Goal: Check status: Check status

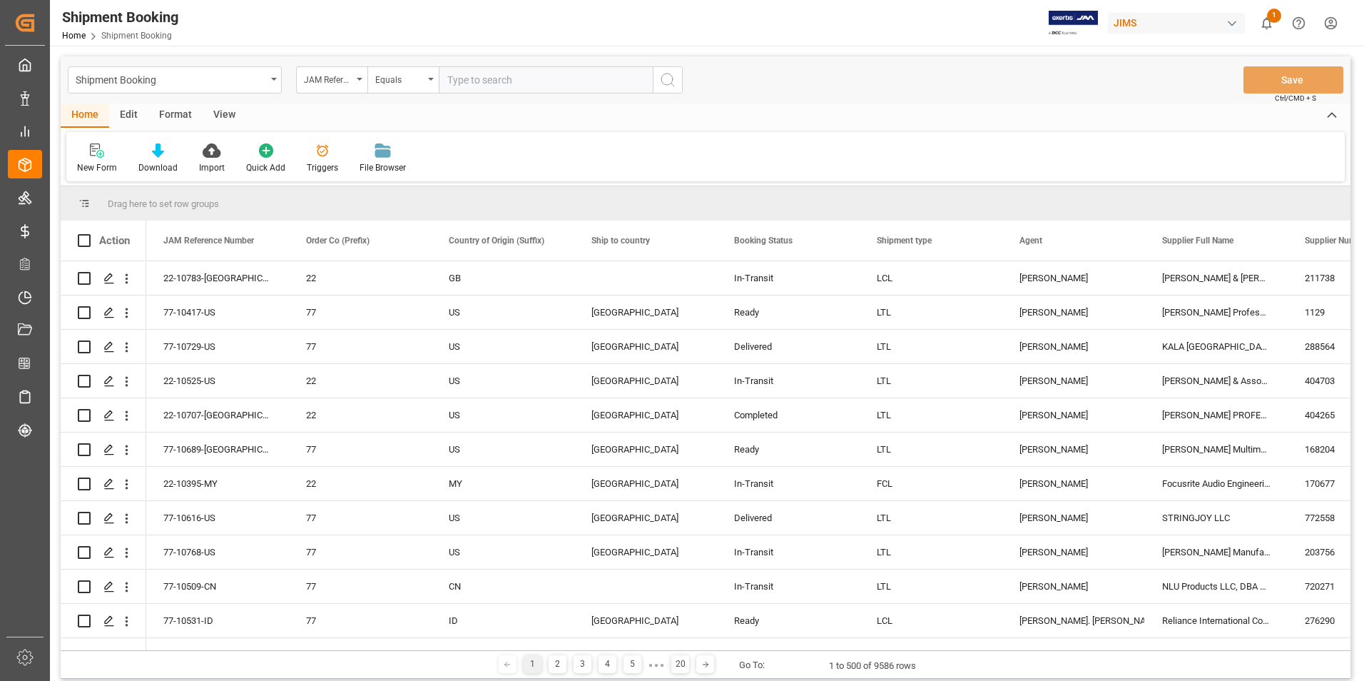
click at [527, 78] on input "text" at bounding box center [546, 79] width 214 height 27
paste input "22-10381-GB"
type input "22-10381-GB"
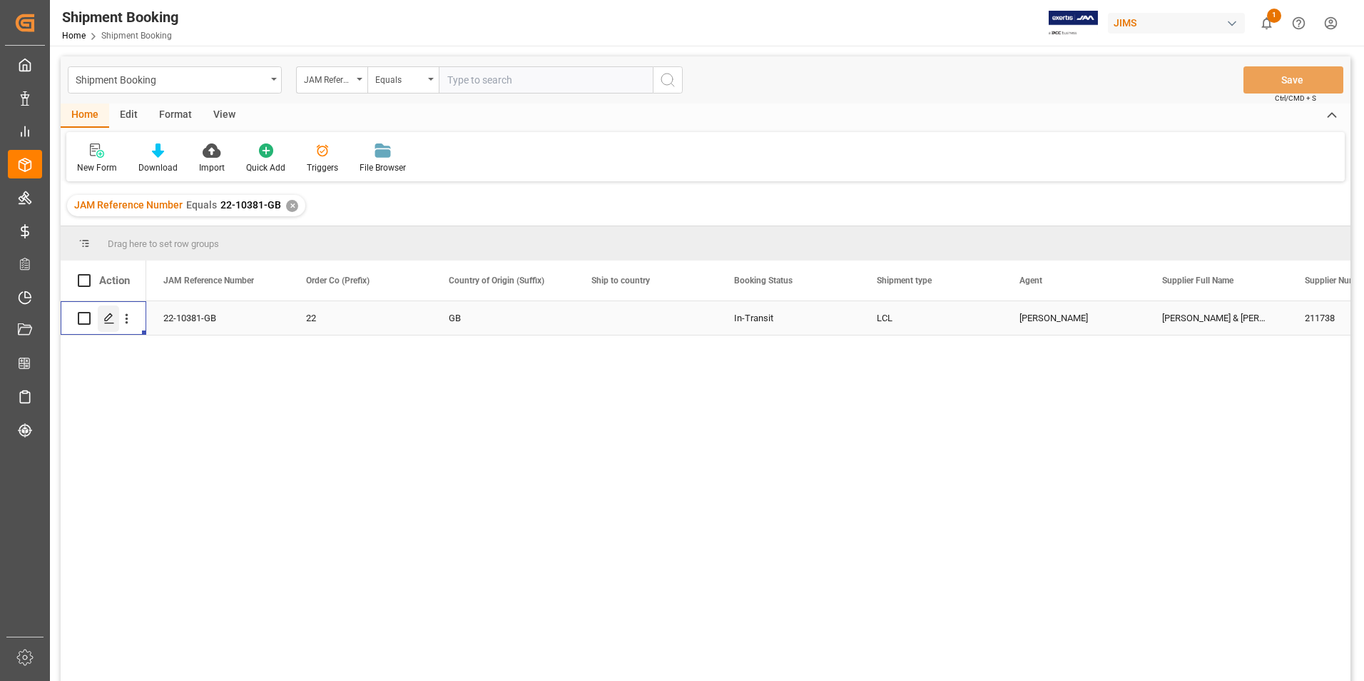
click at [111, 316] on icon "Press SPACE to select this row." at bounding box center [108, 317] width 11 height 11
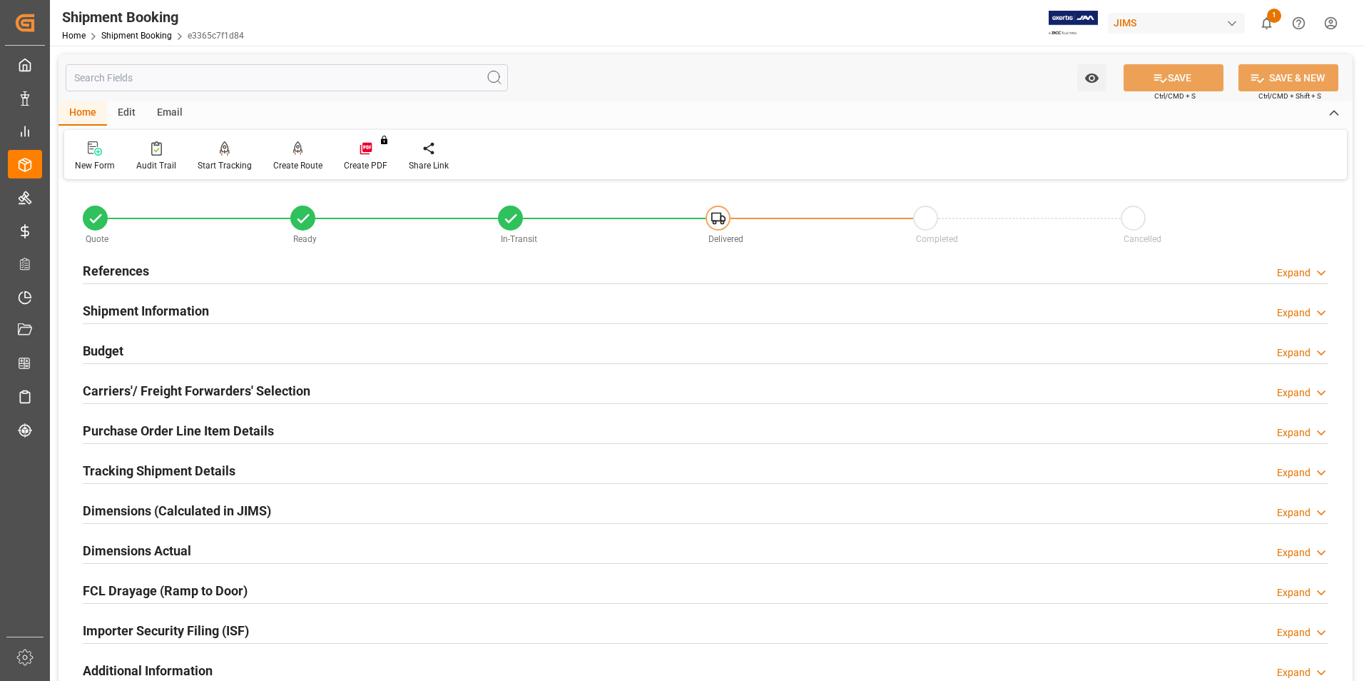
scroll to position [200, 0]
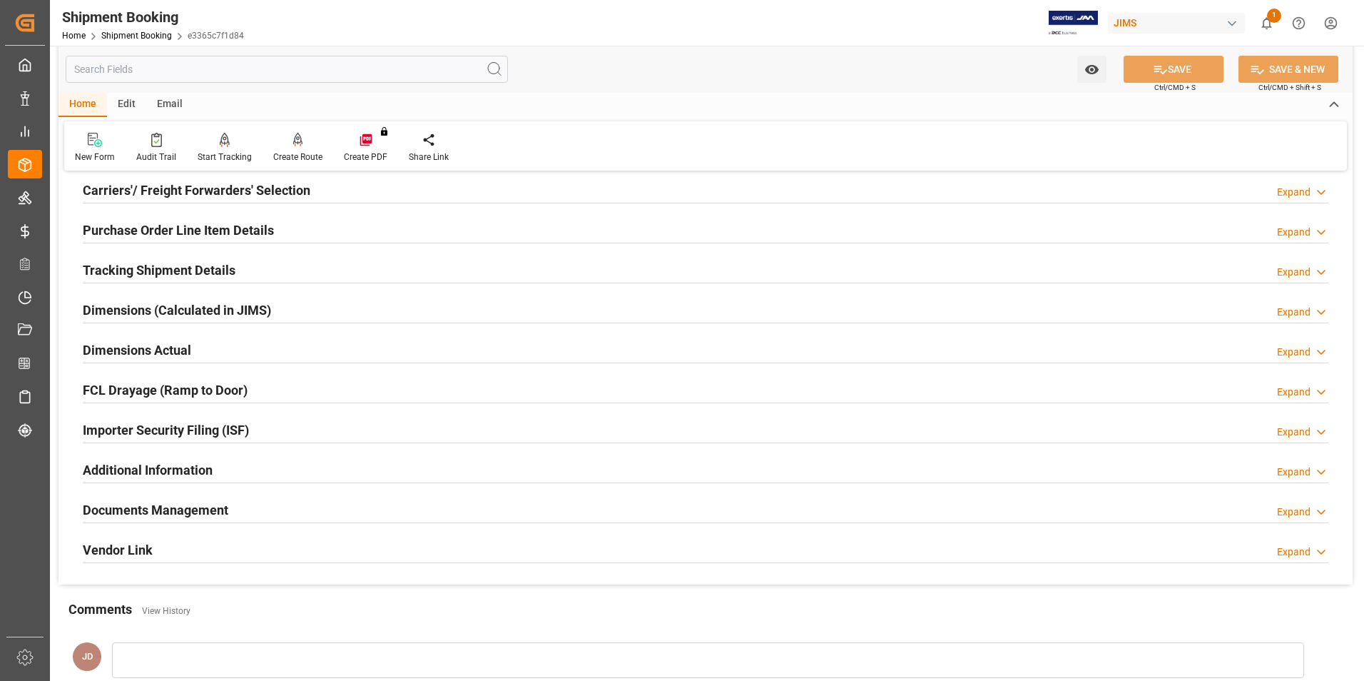
click at [151, 504] on h2 "Documents Management" at bounding box center [156, 509] width 146 height 19
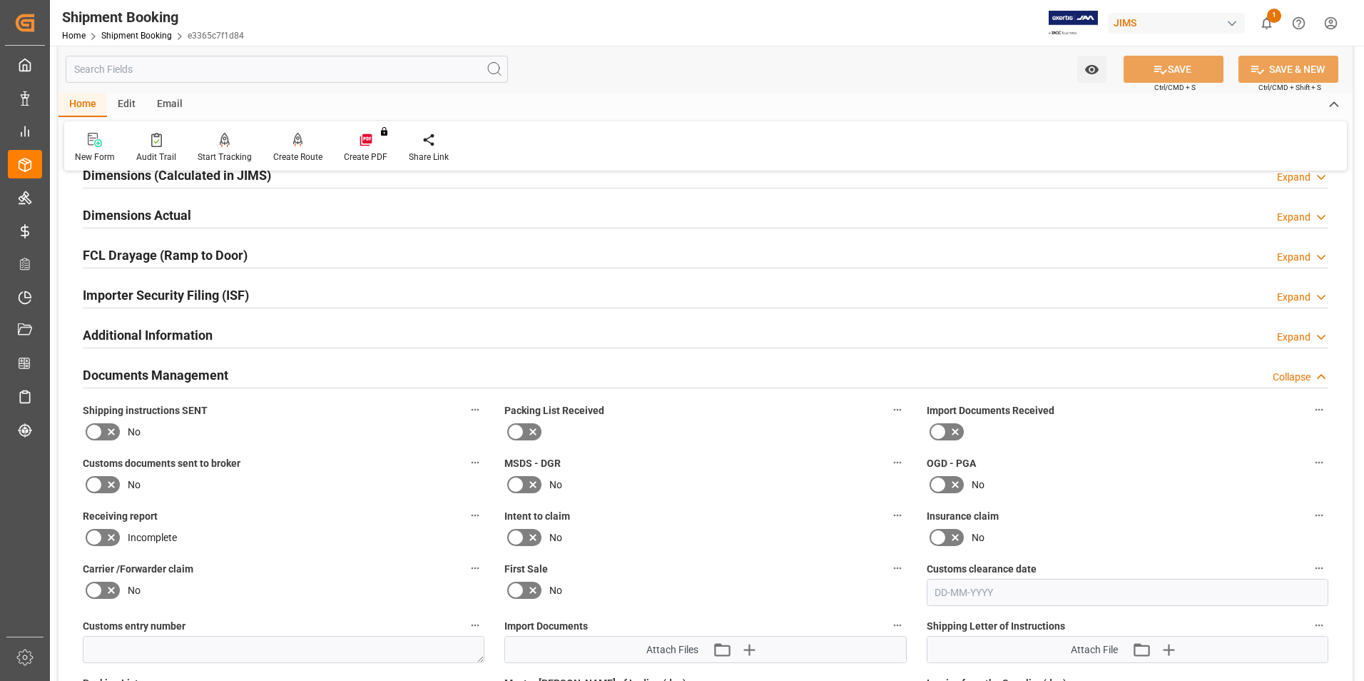
scroll to position [414, 0]
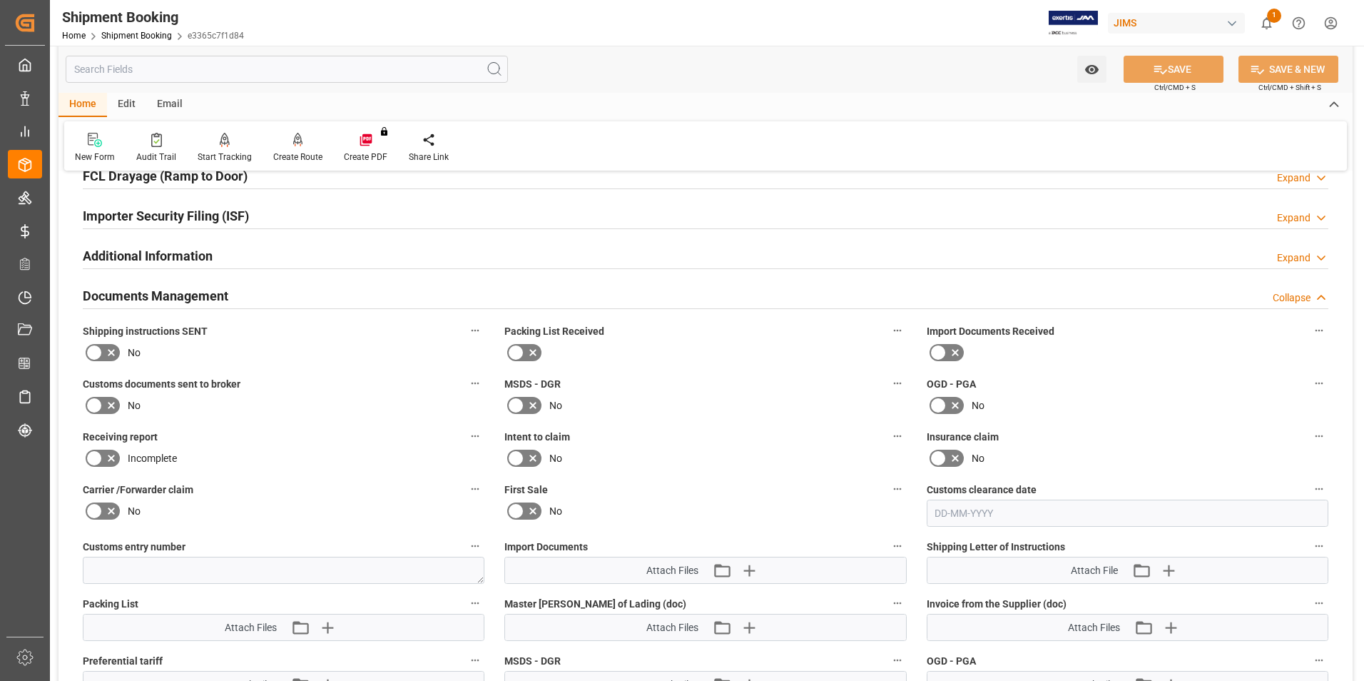
click at [952, 350] on icon at bounding box center [955, 353] width 7 height 7
click at [0, 0] on input "checkbox" at bounding box center [0, 0] width 0 height 0
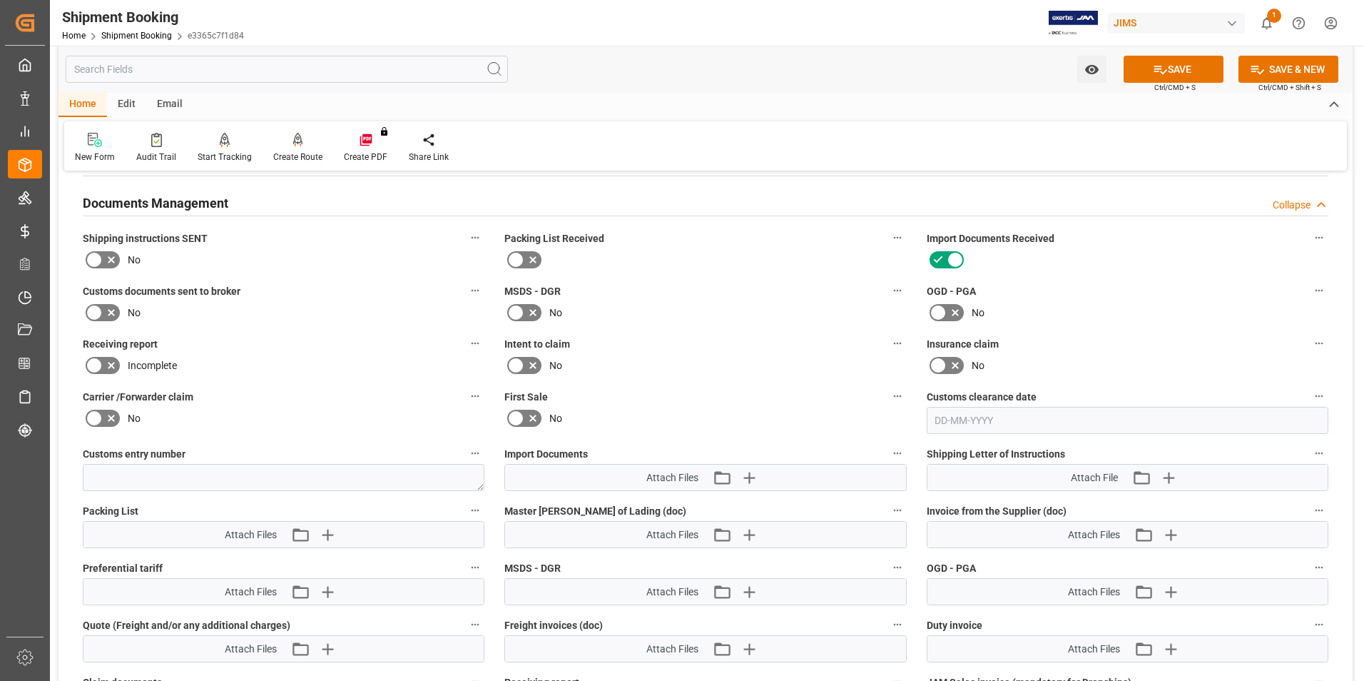
scroll to position [557, 0]
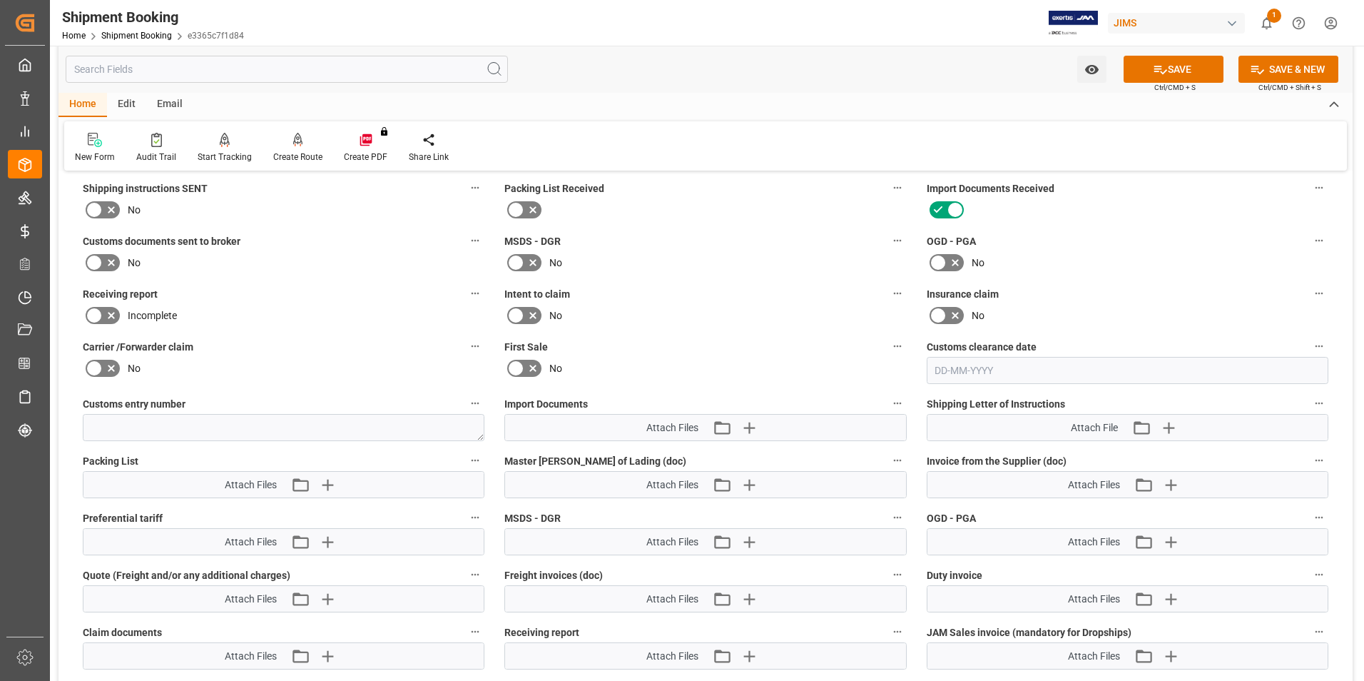
click at [103, 265] on icon at bounding box center [111, 262] width 17 height 17
click at [0, 0] on input "checkbox" at bounding box center [0, 0] width 0 height 0
click at [748, 423] on icon "button" at bounding box center [748, 427] width 23 height 23
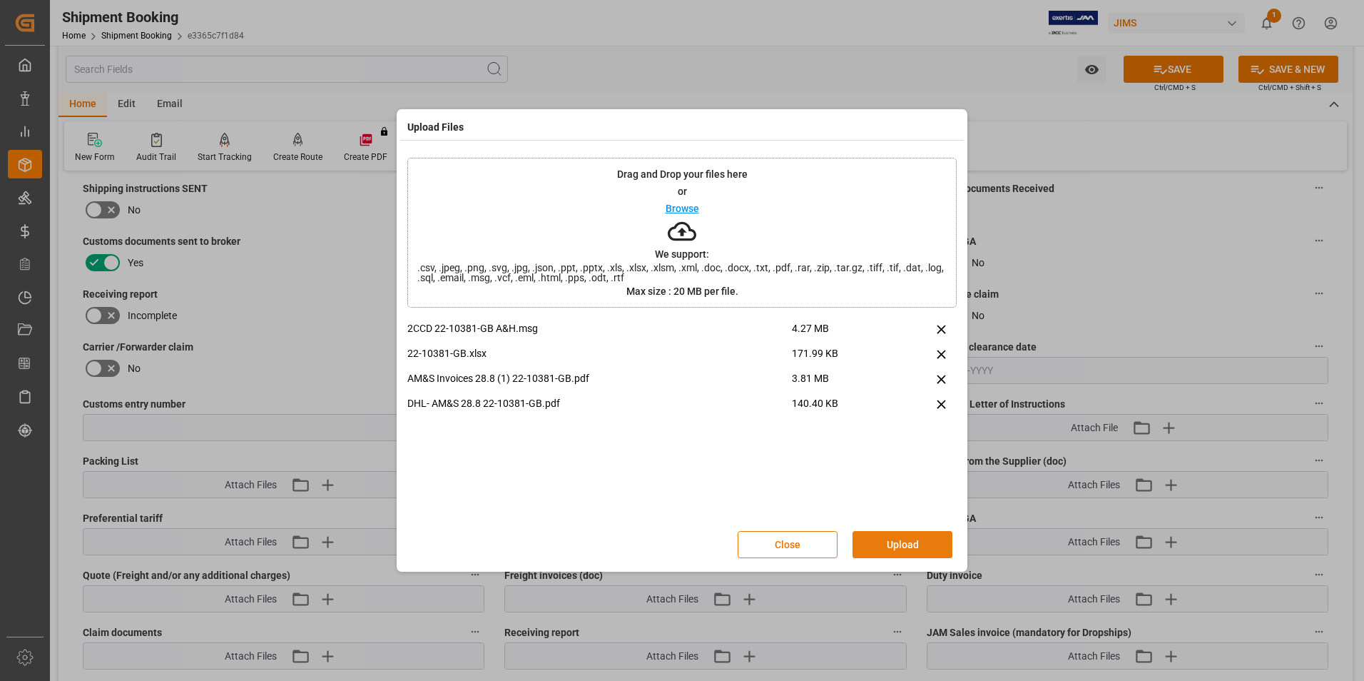
click at [905, 534] on button "Upload" at bounding box center [903, 544] width 100 height 27
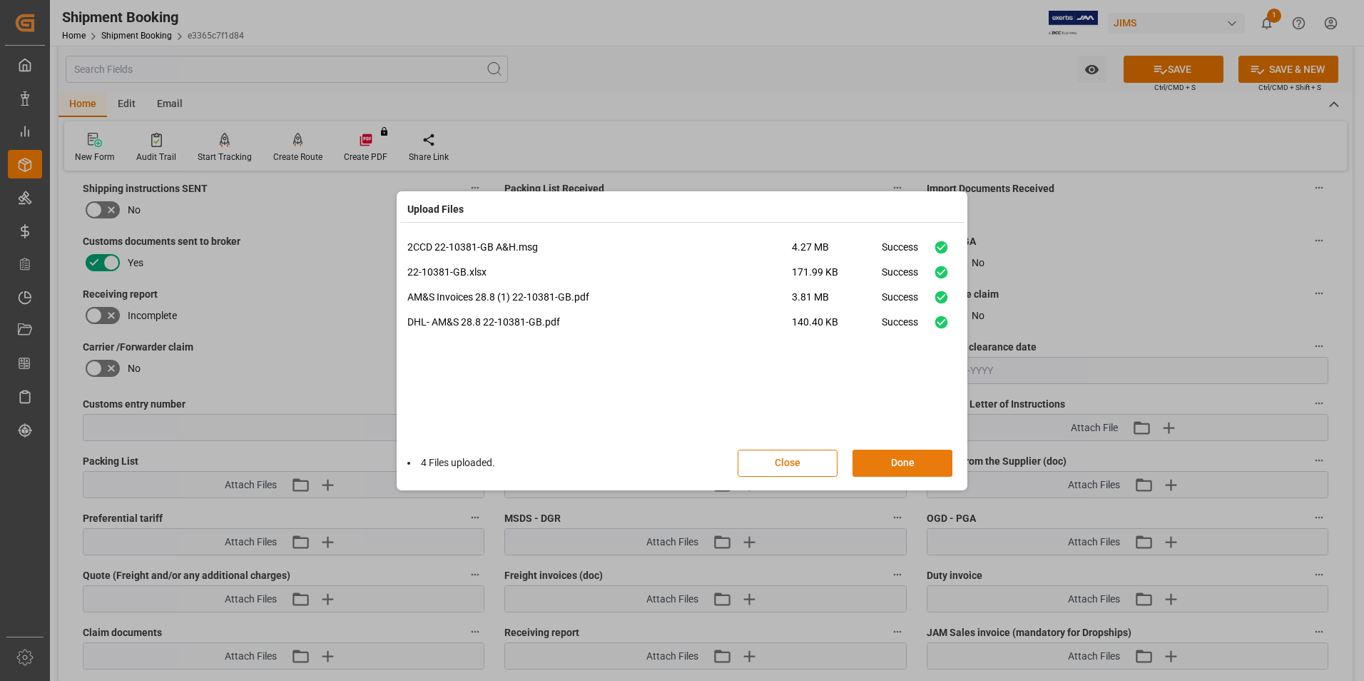
click at [932, 454] on button "Done" at bounding box center [903, 462] width 100 height 27
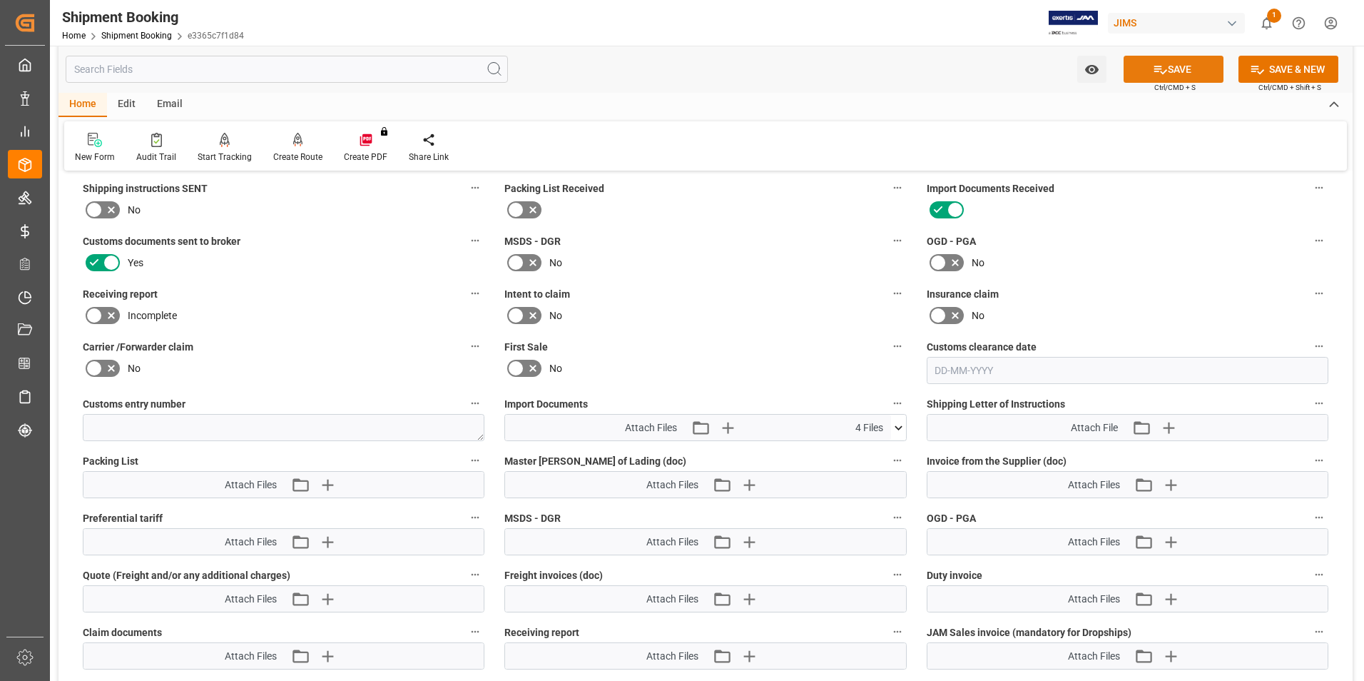
click at [1164, 70] on icon at bounding box center [1160, 70] width 13 height 9
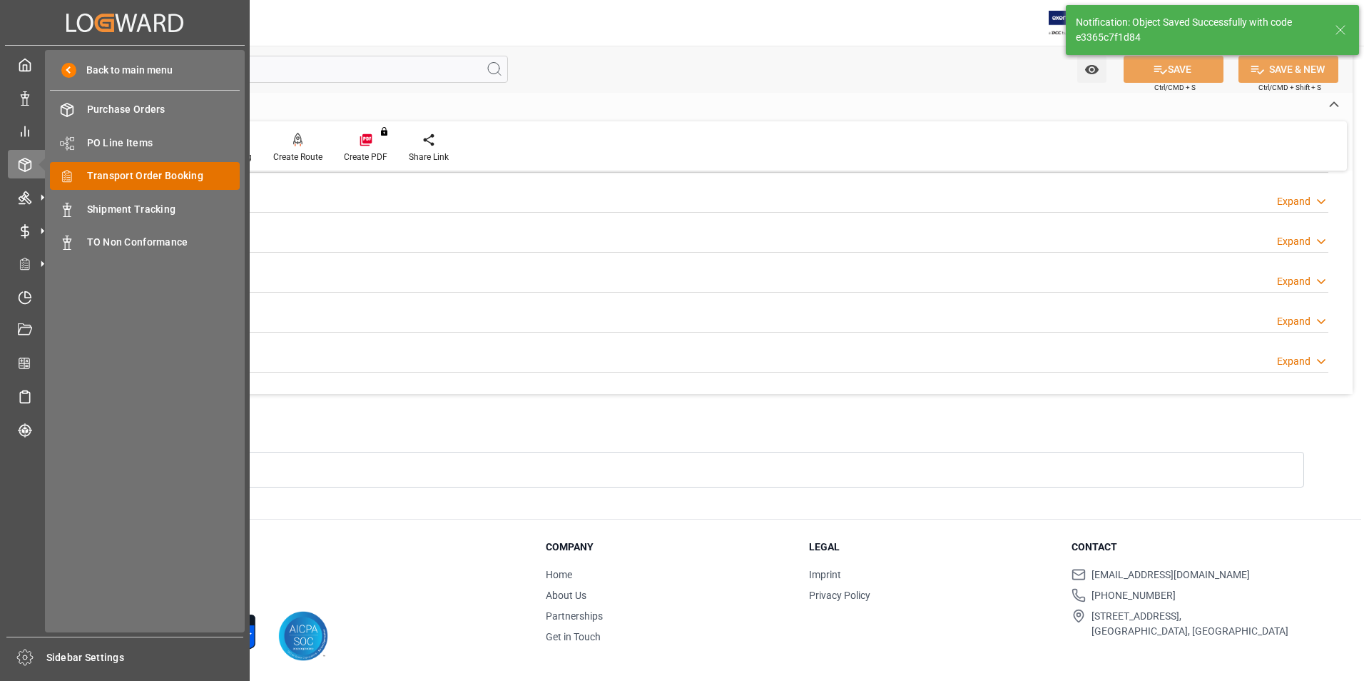
scroll to position [390, 0]
click at [143, 171] on span "Transport Order Booking" at bounding box center [163, 175] width 153 height 15
